Goal: Find specific page/section: Find specific page/section

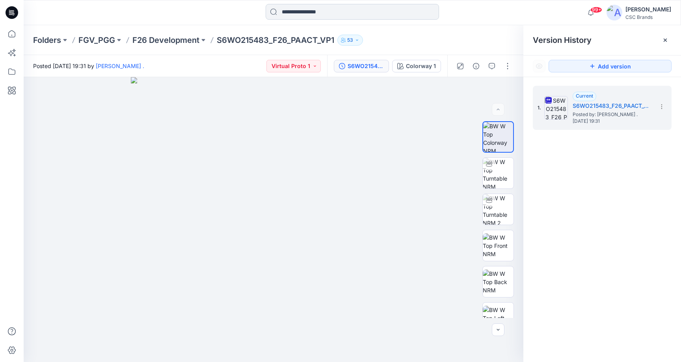
click at [322, 11] on input at bounding box center [351, 12] width 173 height 16
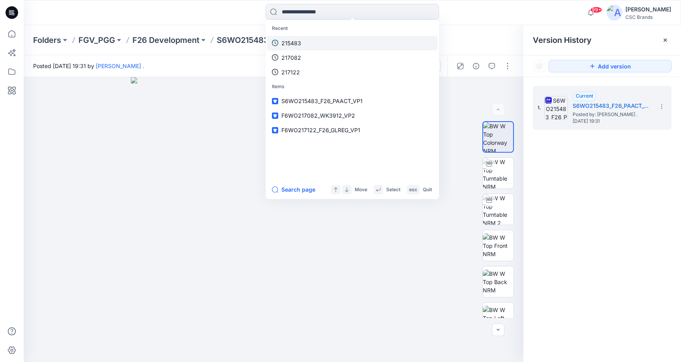
click at [298, 46] on p "215483" at bounding box center [291, 43] width 20 height 8
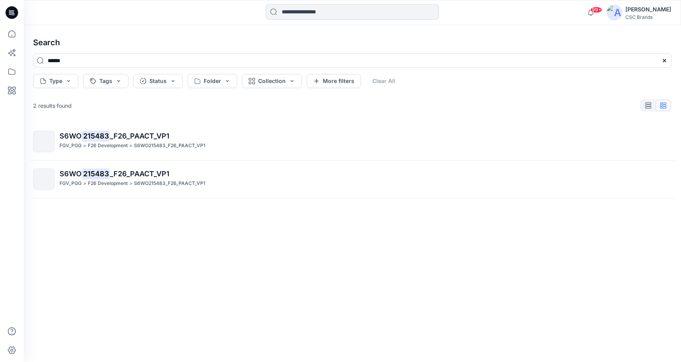
click at [227, 33] on h4 "Search" at bounding box center [352, 43] width 651 height 22
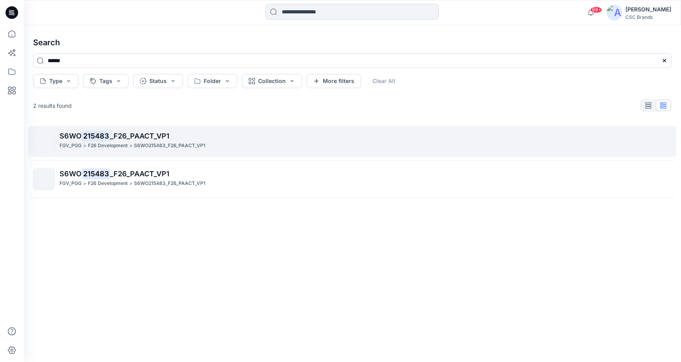
click at [129, 134] on span "_F26_PAACT_VP1" at bounding box center [139, 136] width 59 height 8
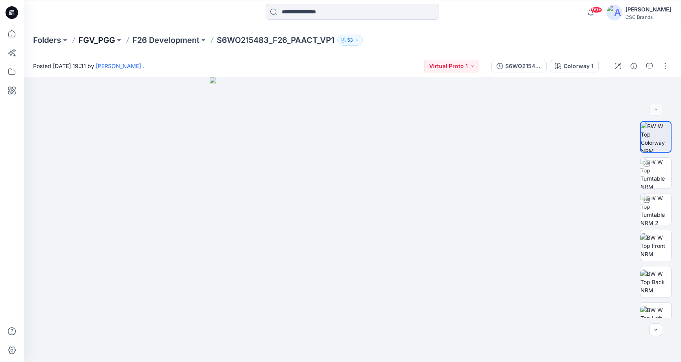
click at [104, 41] on p "FGV_PGG" at bounding box center [96, 40] width 37 height 11
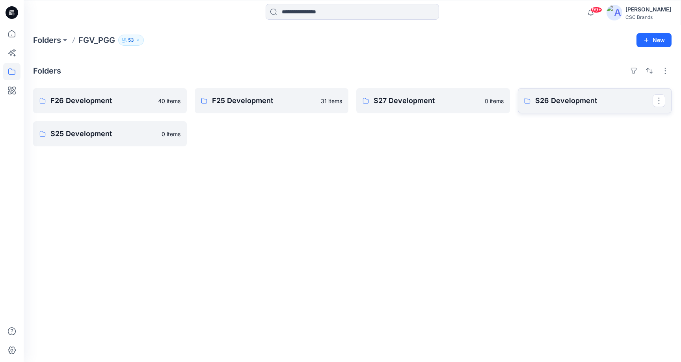
click at [547, 102] on p "S26 Development" at bounding box center [593, 100] width 117 height 11
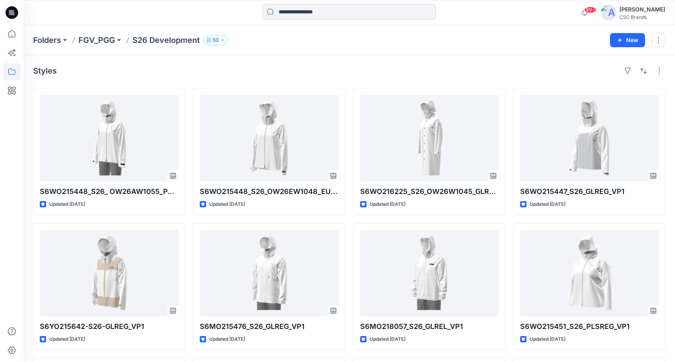
click at [289, 14] on input at bounding box center [348, 12] width 173 height 16
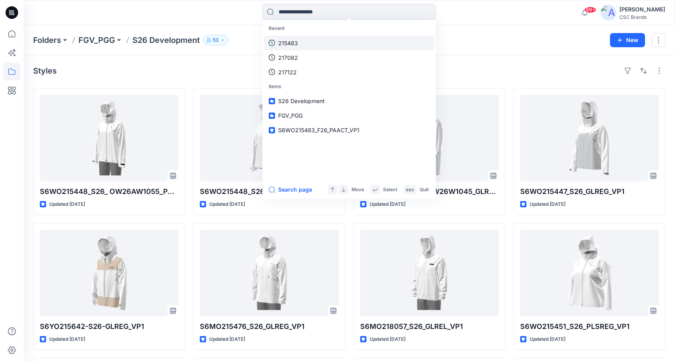
click at [295, 43] on p "215483" at bounding box center [288, 43] width 20 height 8
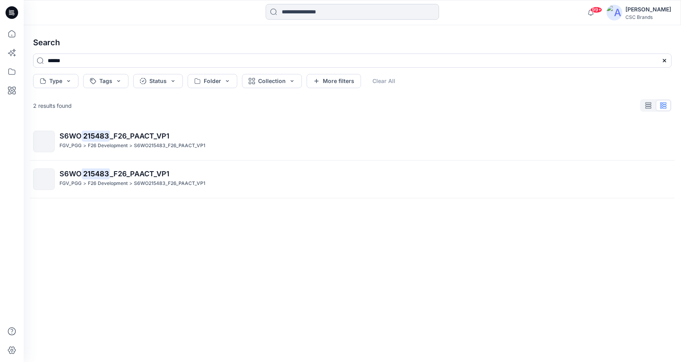
click at [298, 10] on input at bounding box center [351, 12] width 173 height 16
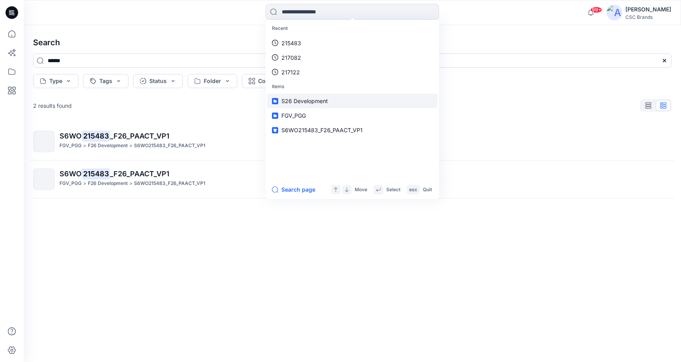
click at [319, 102] on span "S26 Development" at bounding box center [304, 101] width 46 height 7
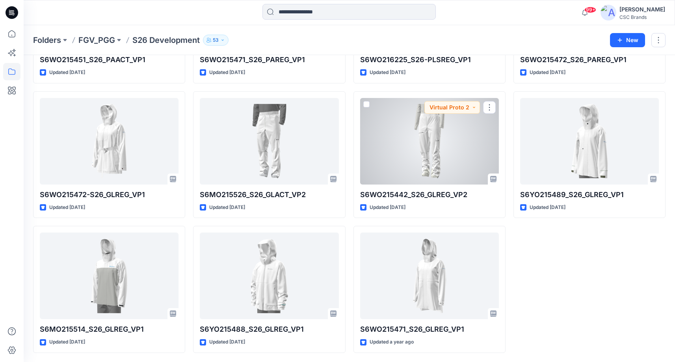
scroll to position [672, 0]
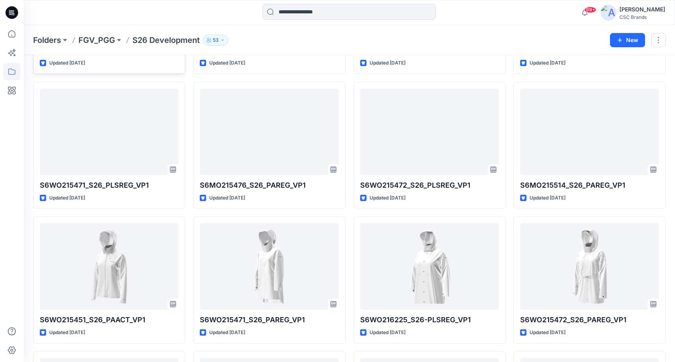
scroll to position [412, 0]
